Goal: Download file/media

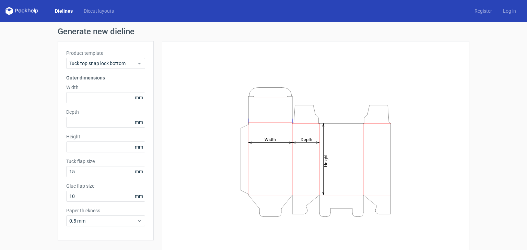
click at [54, 11] on link "Dielines" at bounding box center [63, 11] width 29 height 7
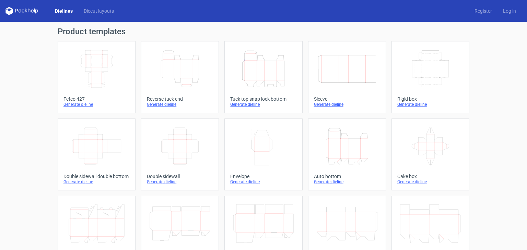
click at [29, 11] on icon at bounding box center [21, 11] width 33 height 8
click at [180, 138] on icon "Width Depth Height" at bounding box center [180, 146] width 61 height 38
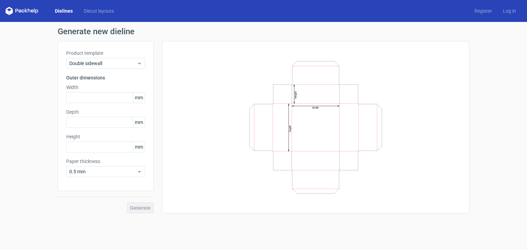
click at [143, 212] on div "Generate" at bounding box center [106, 202] width 96 height 22
click at [118, 99] on input "text" at bounding box center [105, 97] width 79 height 11
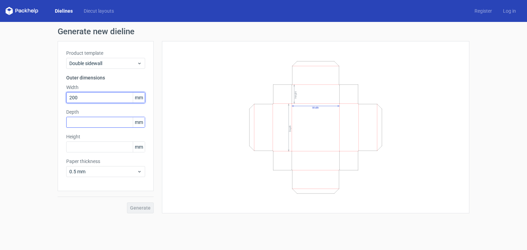
type input "200"
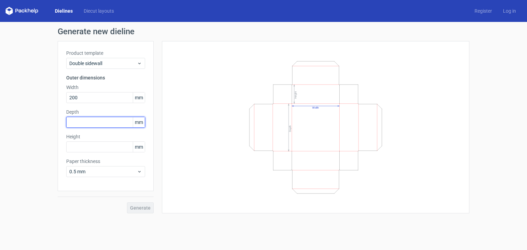
click at [111, 126] on input "text" at bounding box center [105, 122] width 79 height 11
type input "200"
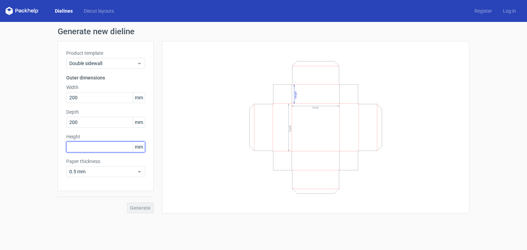
click at [108, 150] on input "text" at bounding box center [105, 147] width 79 height 11
type input "80"
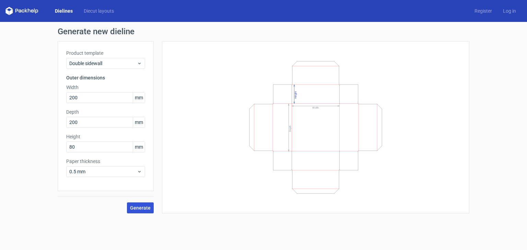
click at [136, 208] on span "Generate" at bounding box center [140, 208] width 21 height 5
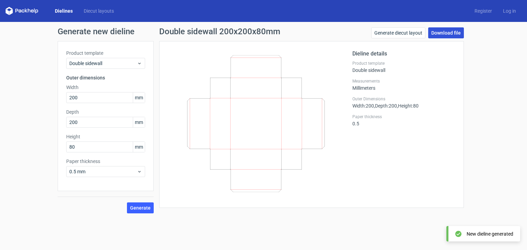
click at [450, 32] on link "Download file" at bounding box center [446, 32] width 36 height 11
